Goal: Ask a question

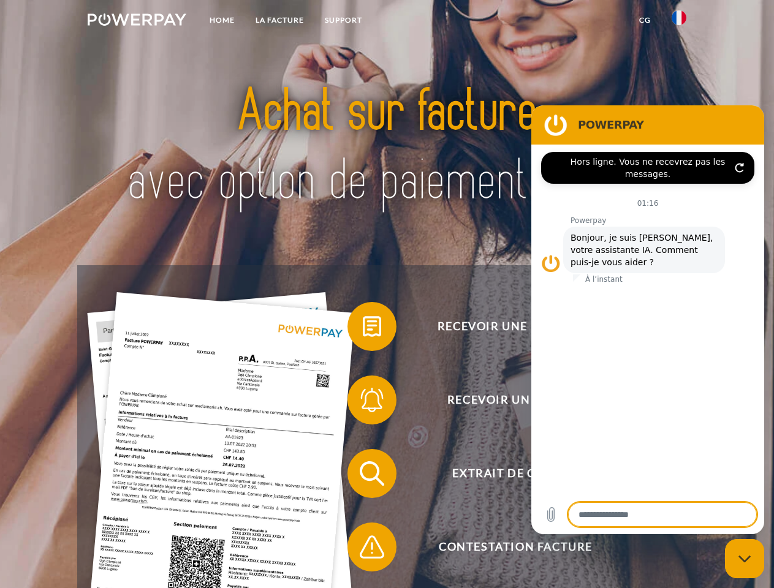
click at [137, 21] on img at bounding box center [137, 19] width 99 height 12
click at [679, 21] on img at bounding box center [679, 17] width 15 height 15
click at [645, 20] on link "CG" at bounding box center [645, 20] width 32 height 22
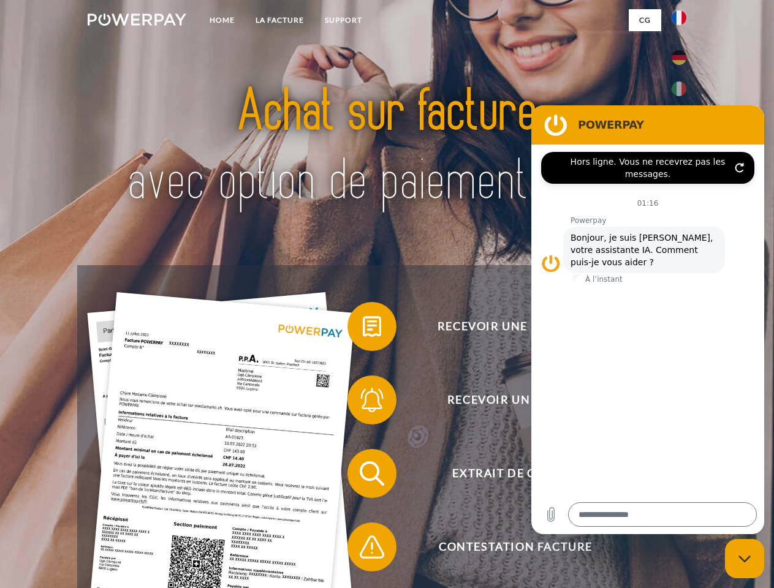
click at [363, 329] on span at bounding box center [353, 326] width 61 height 61
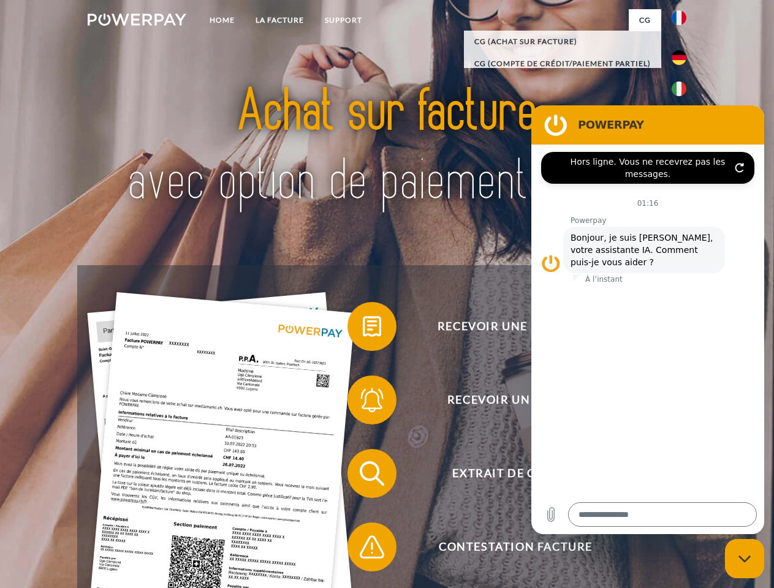
click at [363, 403] on span at bounding box center [353, 399] width 61 height 61
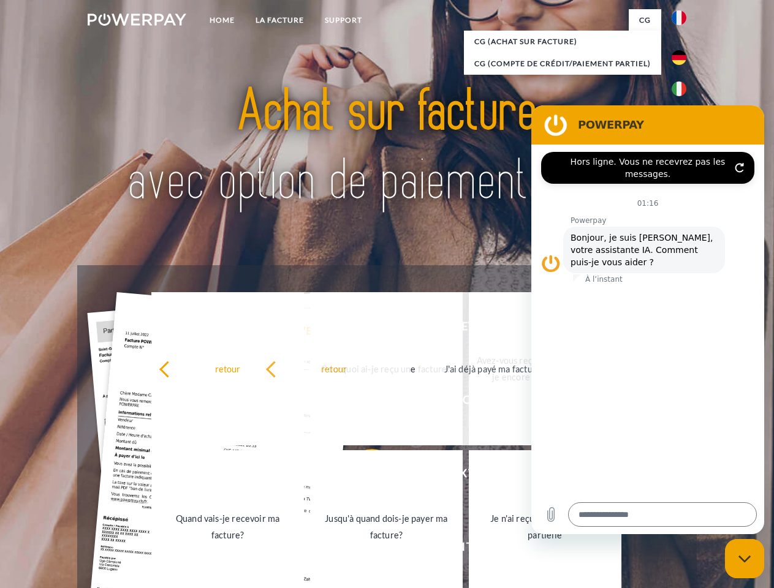
click at [363, 476] on link "Jusqu'à quand dois-je payer ma facture?" at bounding box center [386, 526] width 153 height 153
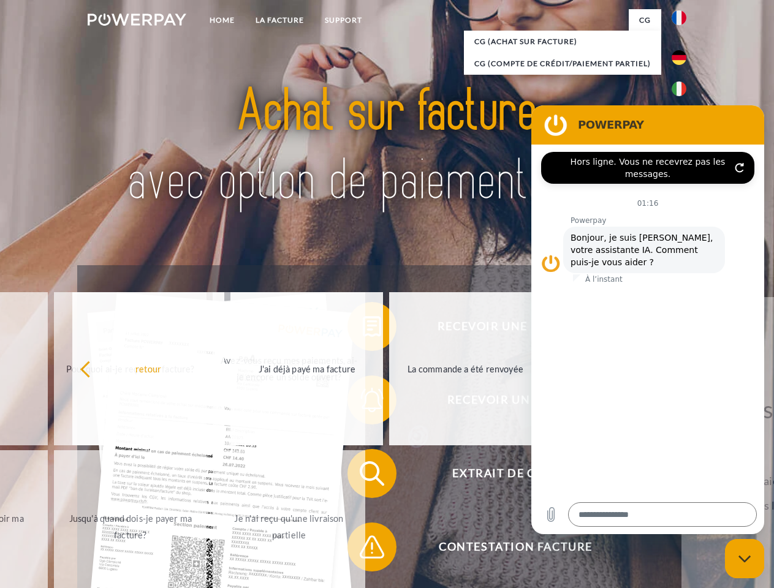
click at [363, 550] on span at bounding box center [353, 547] width 61 height 61
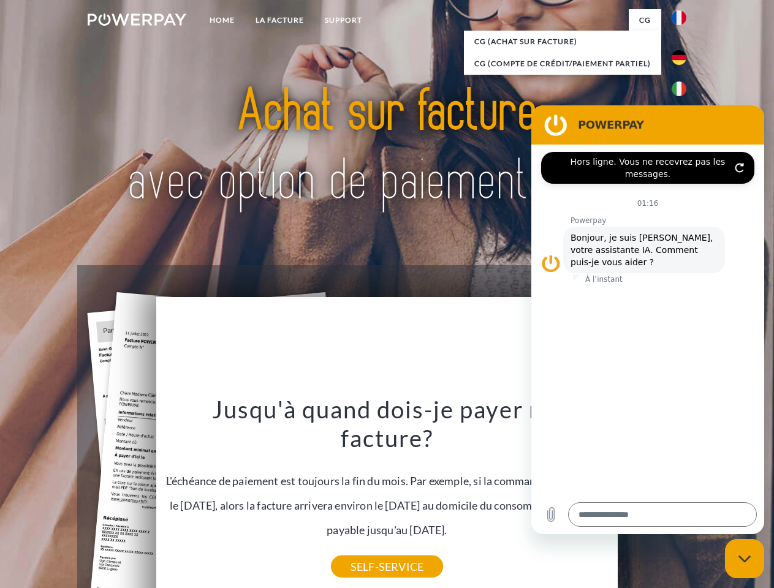
click at [745, 559] on icon "Fermer la fenêtre de messagerie" at bounding box center [744, 559] width 13 height 8
type textarea "*"
